Goal: Transaction & Acquisition: Obtain resource

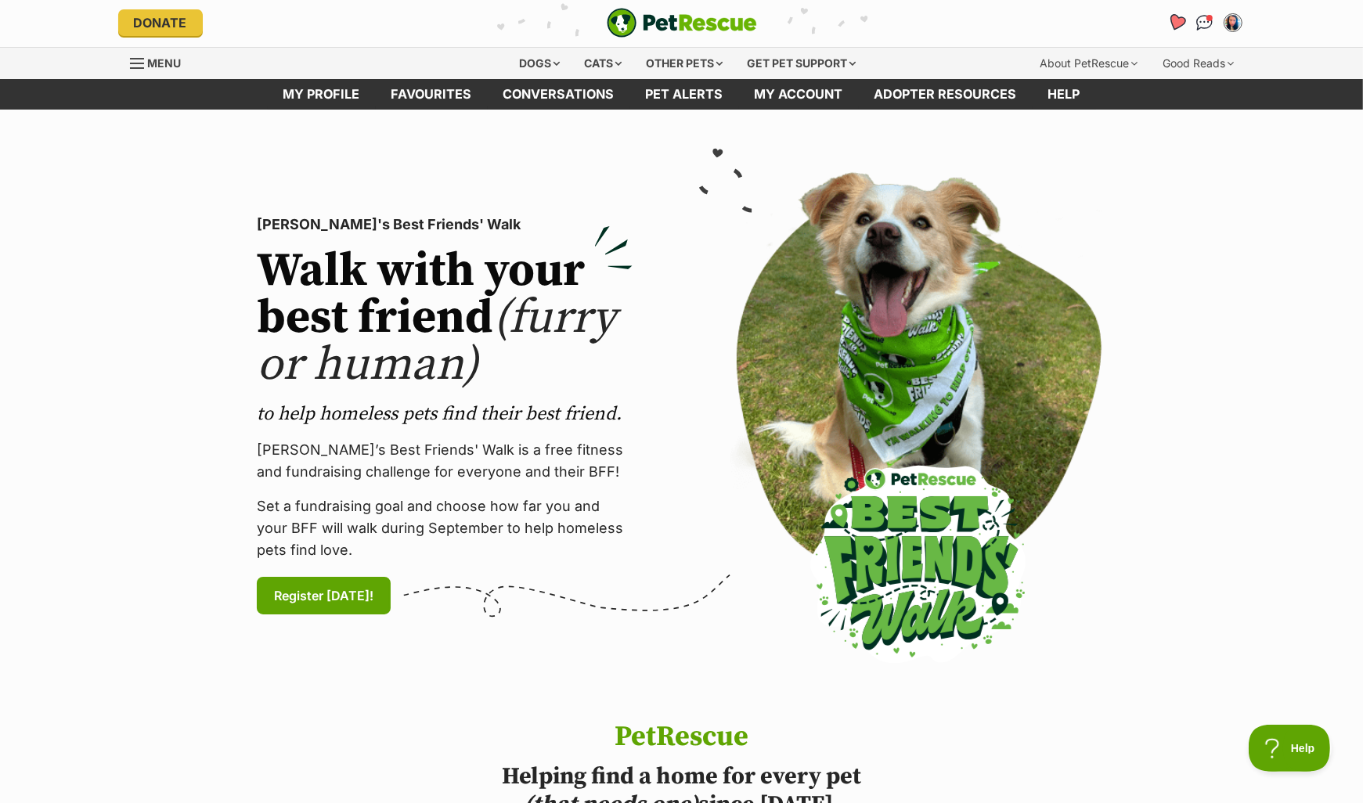
click at [1173, 22] on icon "Favourites" at bounding box center [1175, 22] width 19 height 18
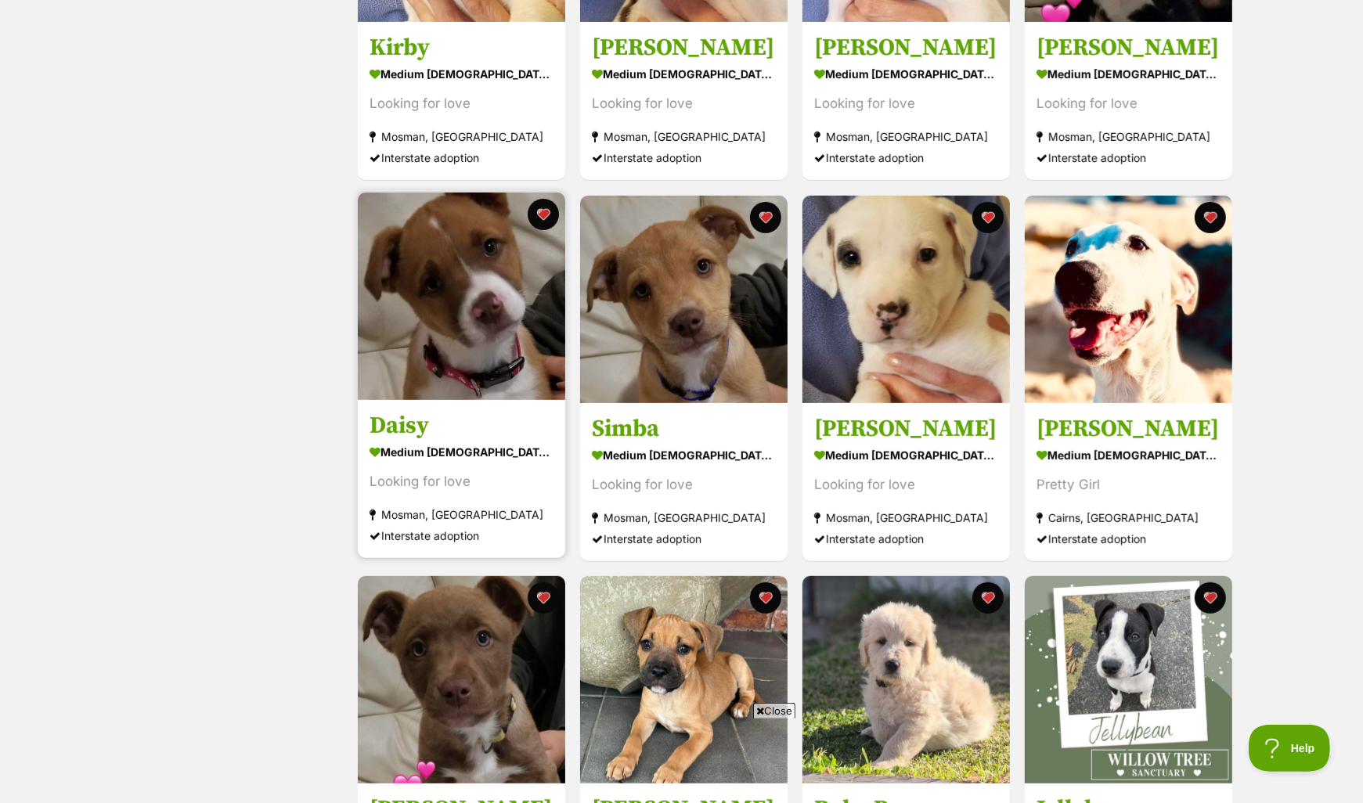
click at [417, 517] on div "Mosman, [GEOGRAPHIC_DATA]" at bounding box center [461, 514] width 184 height 21
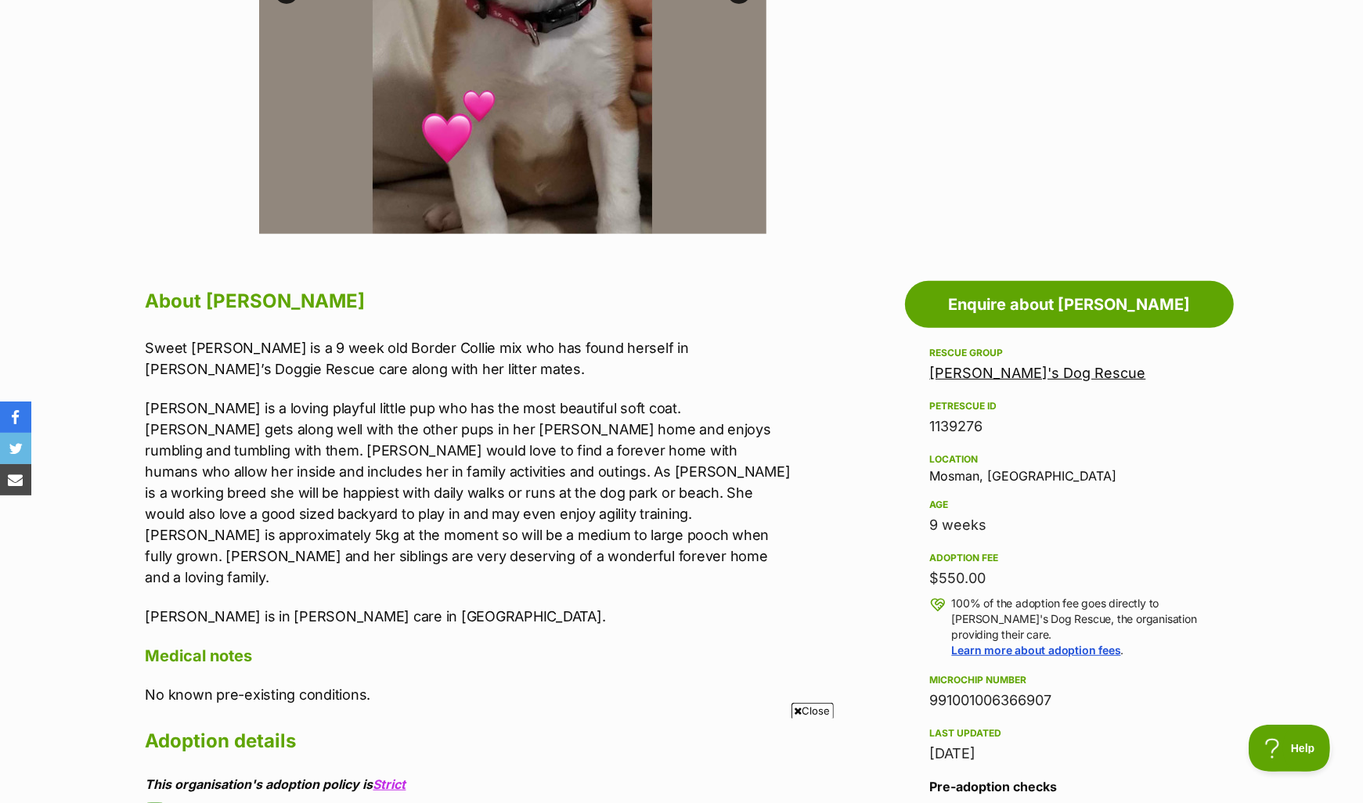
scroll to position [596, 0]
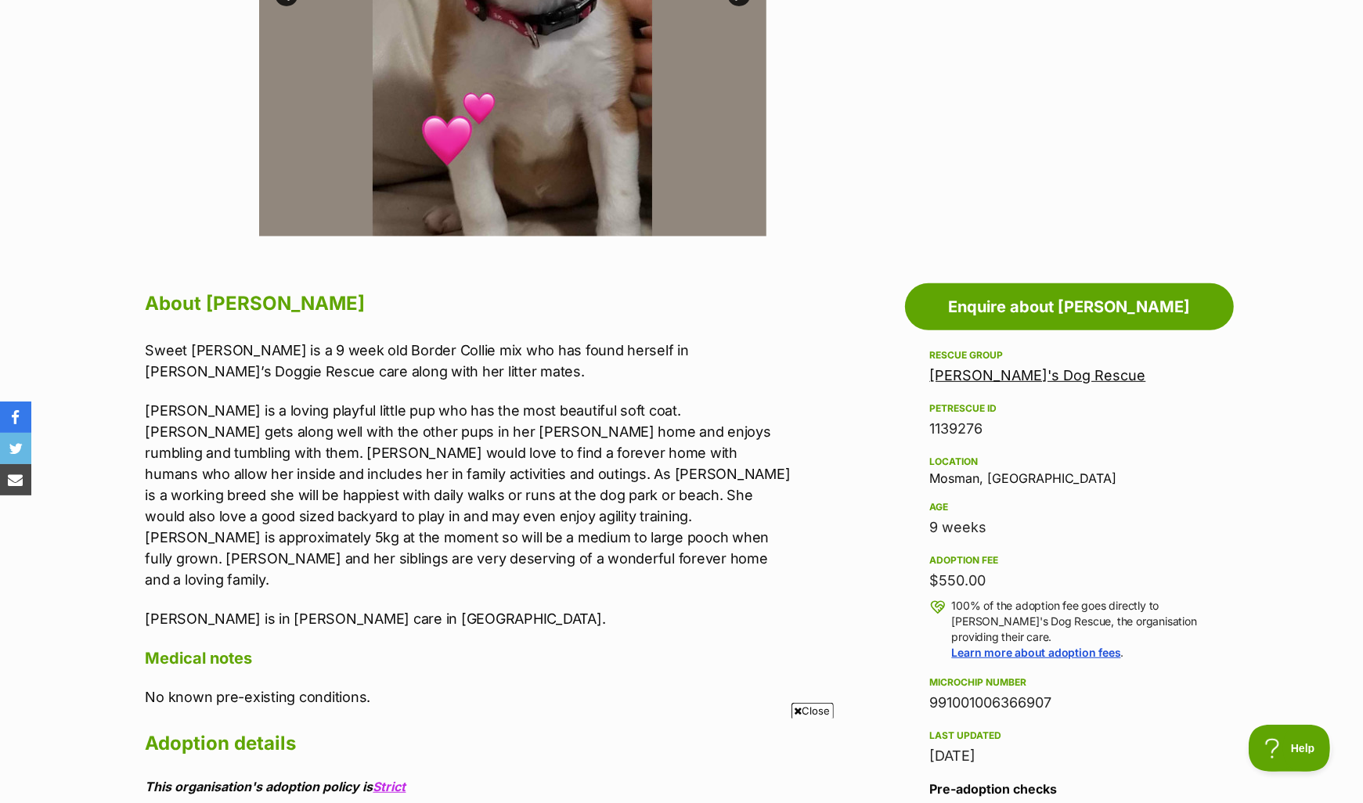
click at [1036, 376] on link "[PERSON_NAME]'s Dog Rescue" at bounding box center [1038, 375] width 216 height 16
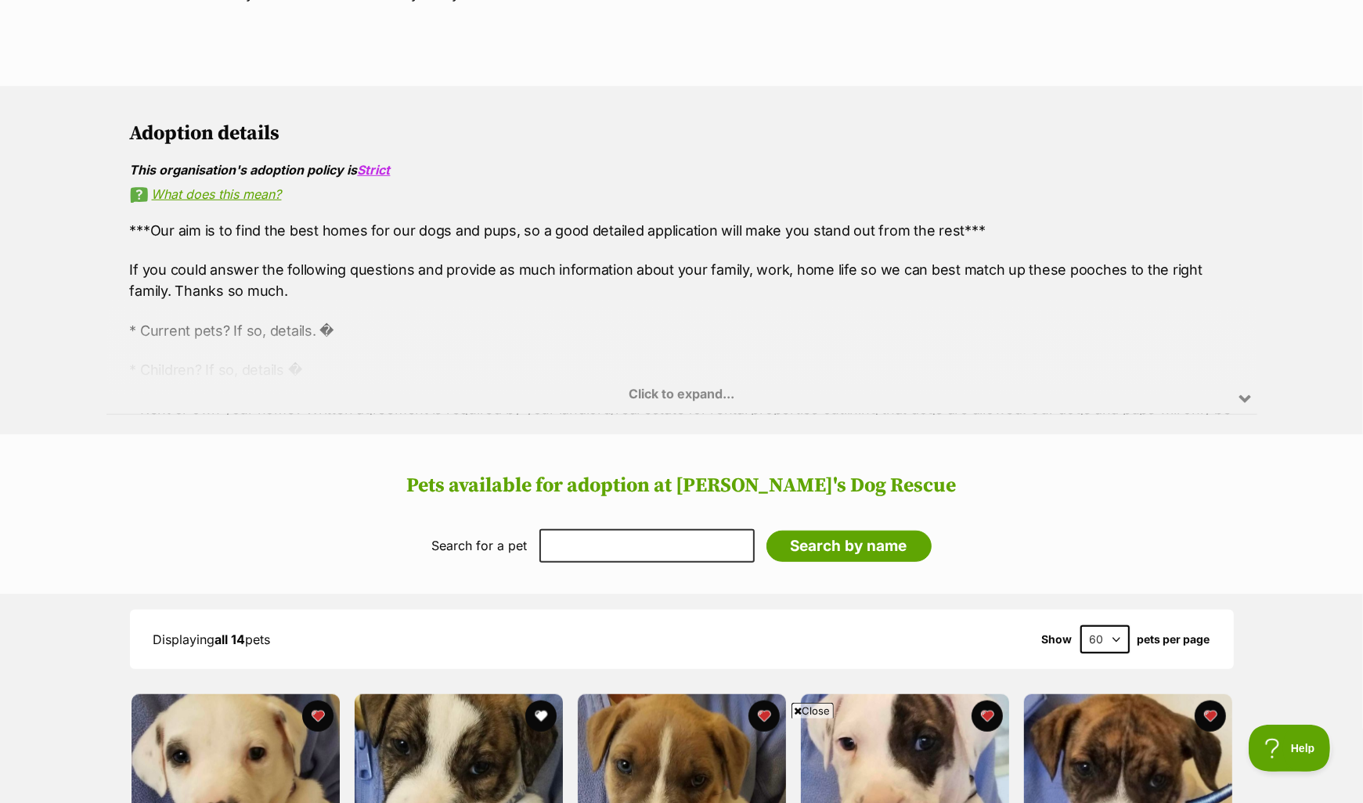
scroll to position [858, 0]
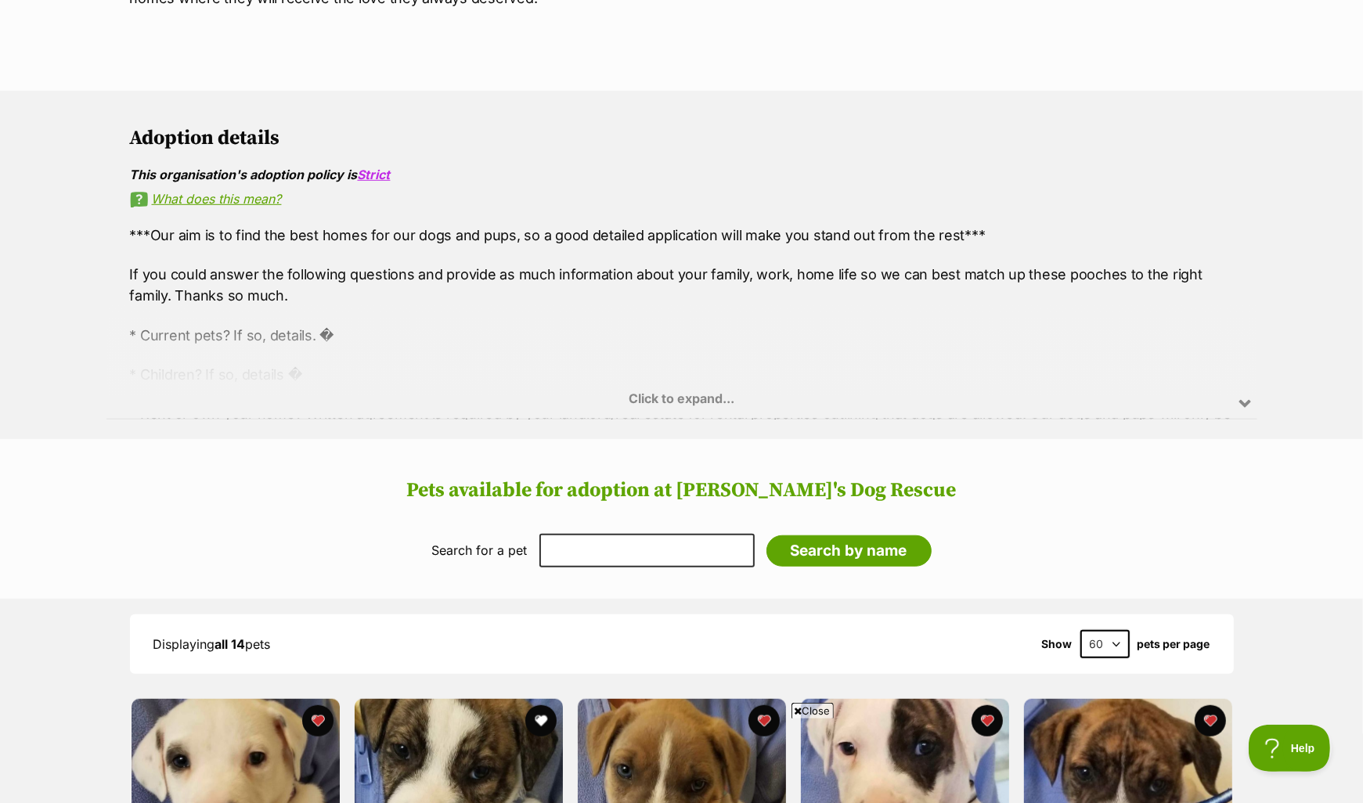
click at [652, 376] on div "Click to expand..." at bounding box center [681, 358] width 1151 height 122
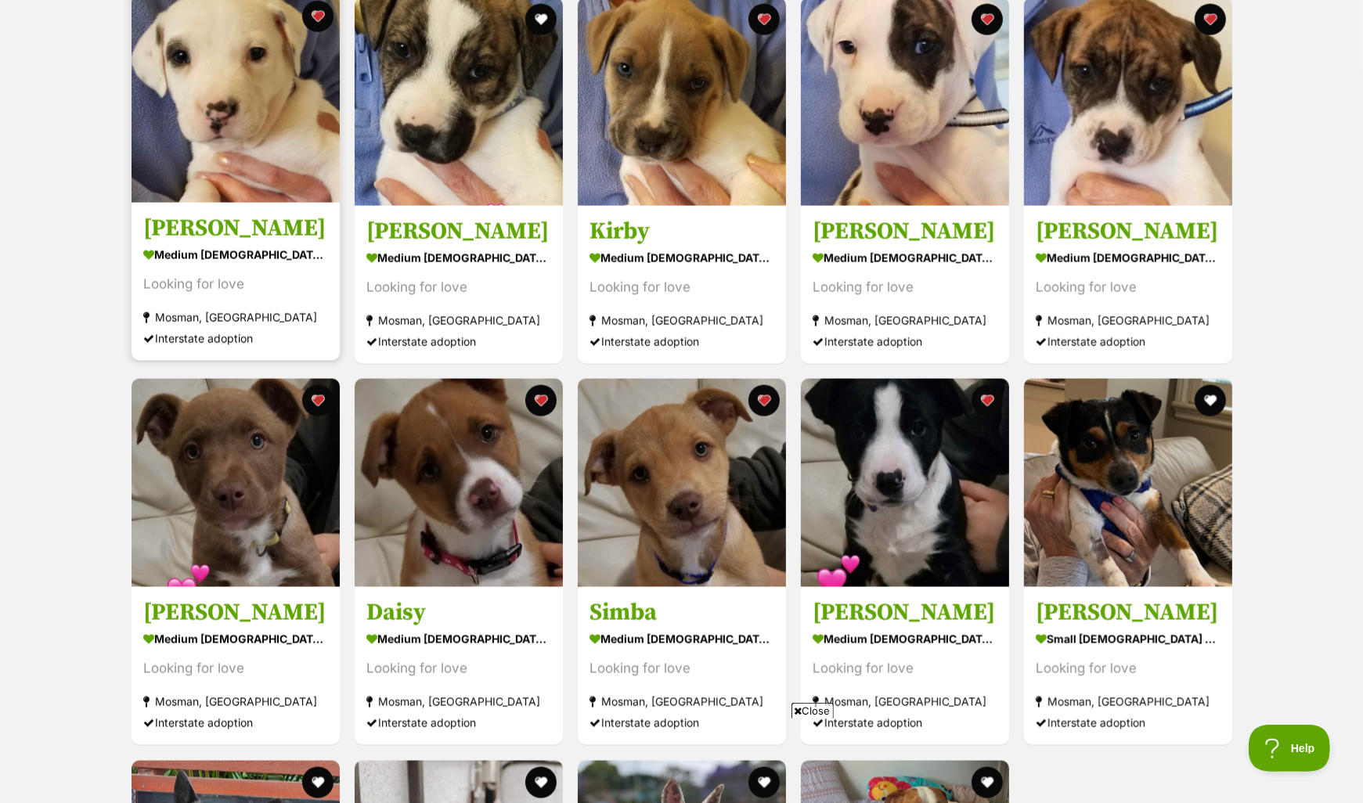
scroll to position [1927, 0]
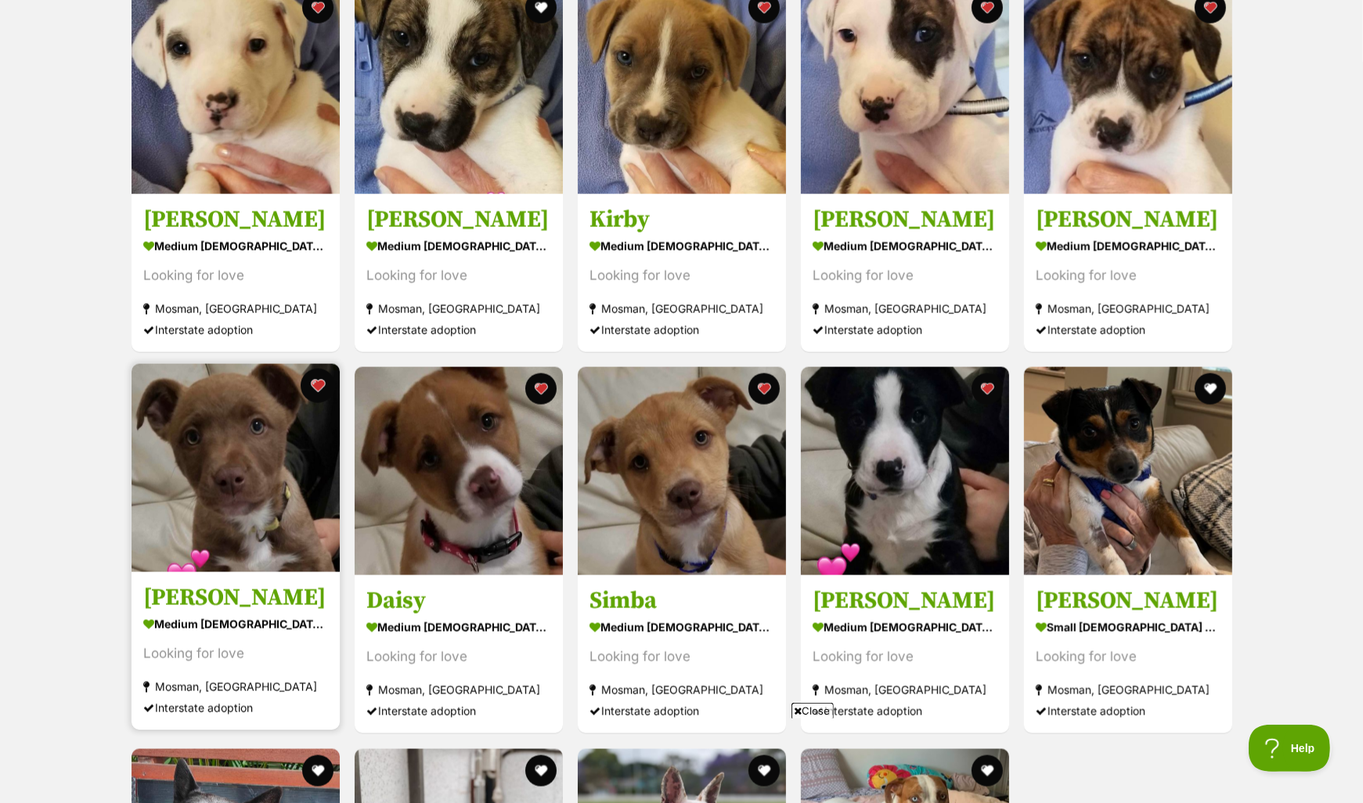
click at [321, 370] on button "favourite" at bounding box center [318, 386] width 34 height 34
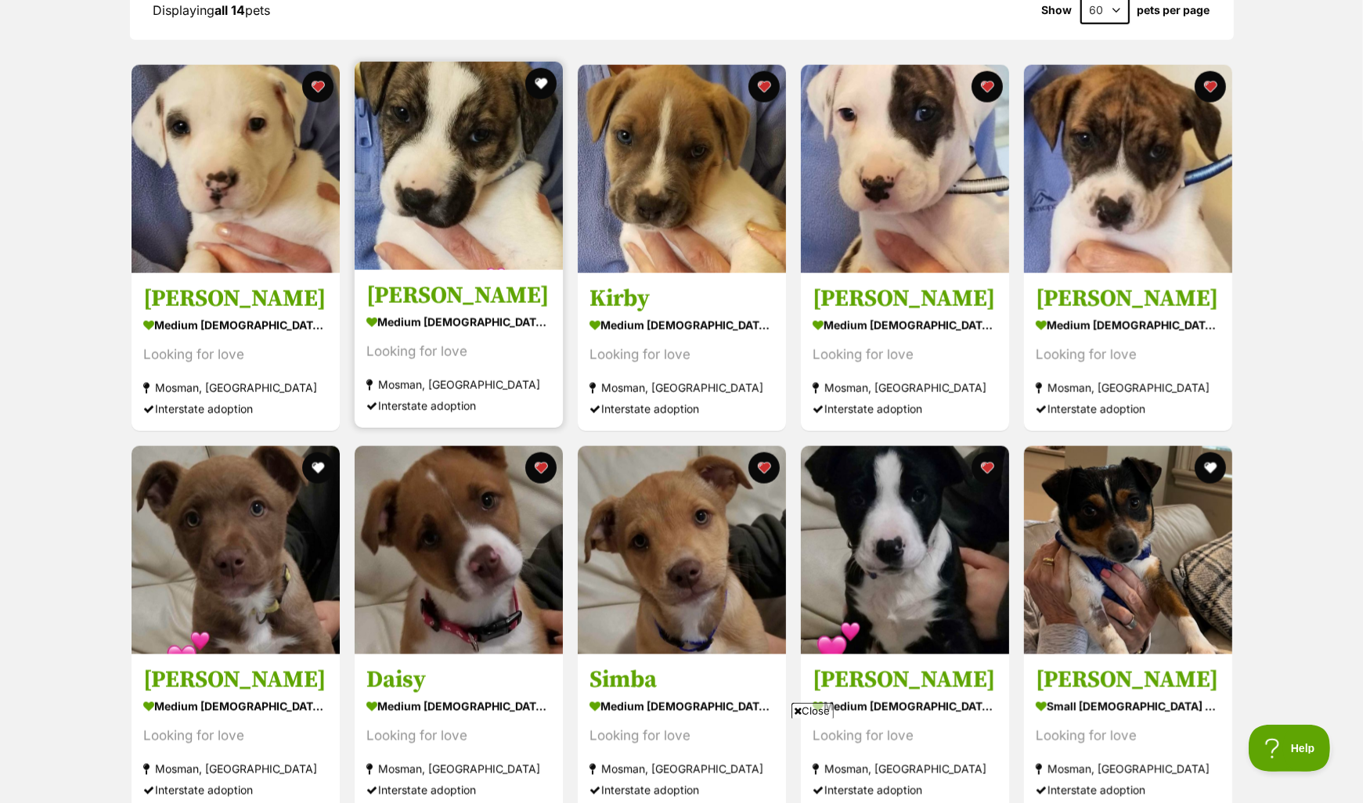
scroll to position [1830, 0]
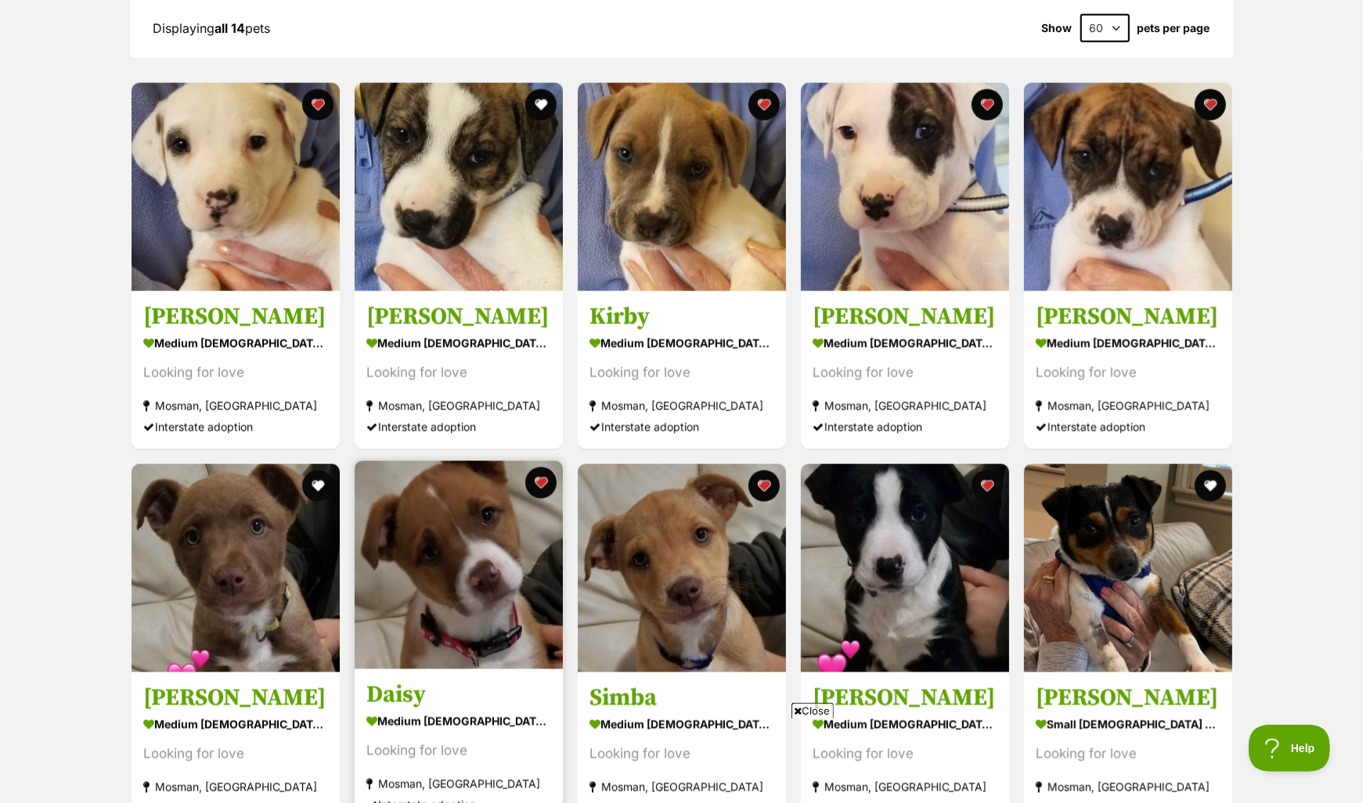
click at [435, 493] on img at bounding box center [459, 565] width 208 height 208
